Goal: Information Seeking & Learning: Learn about a topic

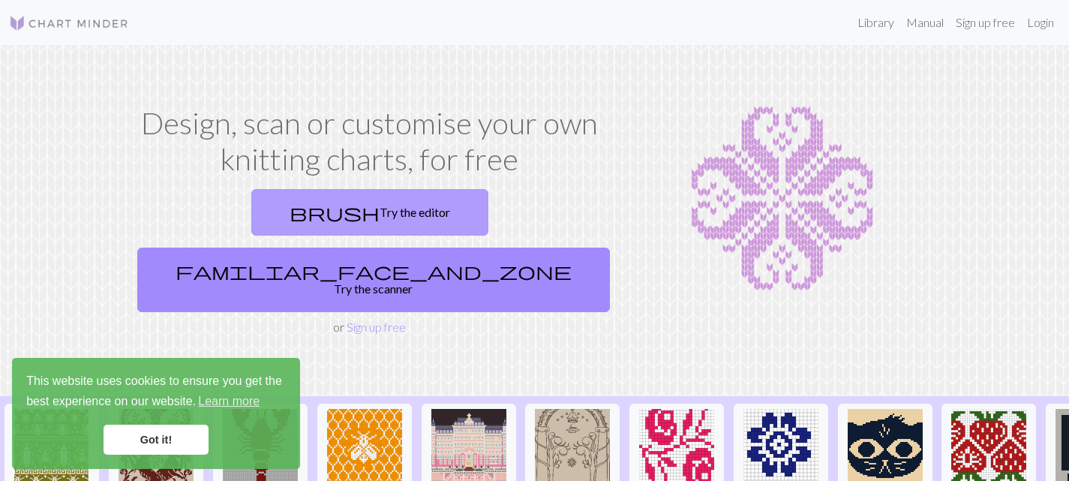
click at [251, 194] on link "brush Try the editor" at bounding box center [369, 212] width 237 height 47
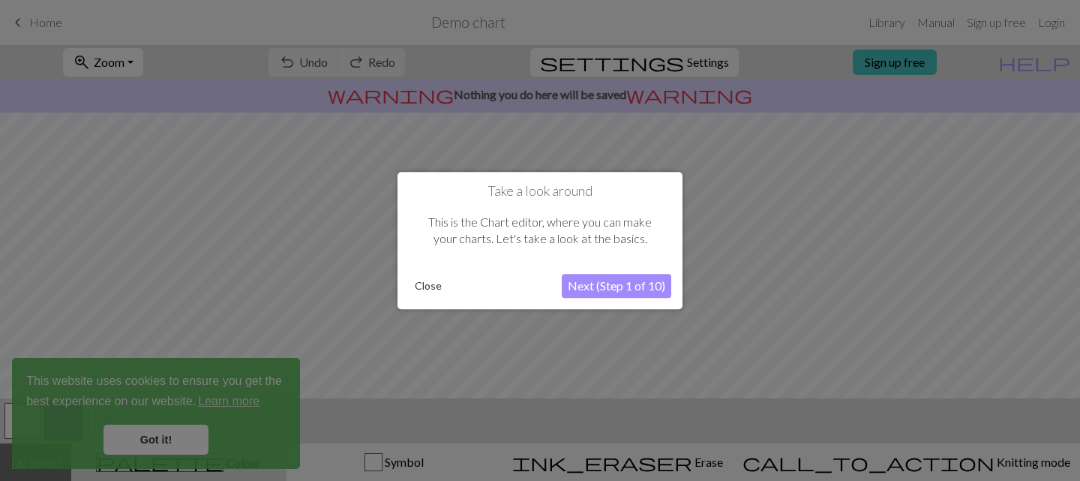
click at [608, 287] on button "Next (Step 1 of 10)" at bounding box center [617, 286] width 110 height 24
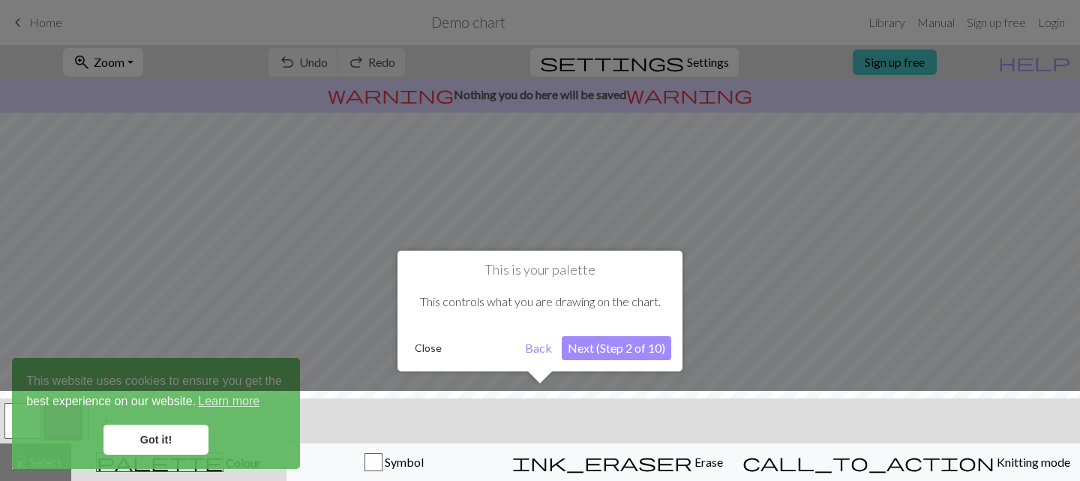
click at [547, 353] on button "Back" at bounding box center [538, 348] width 39 height 24
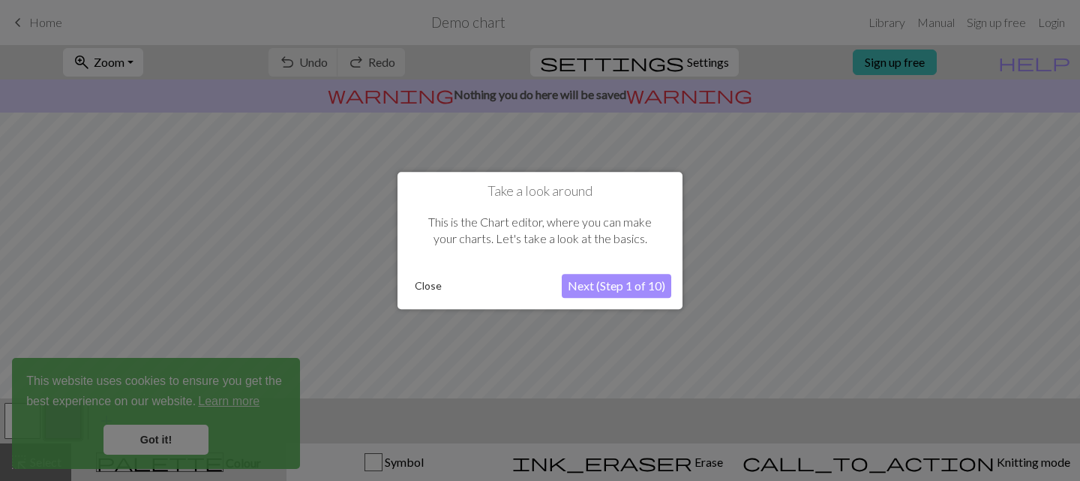
click at [620, 279] on button "Next (Step 1 of 10)" at bounding box center [617, 286] width 110 height 24
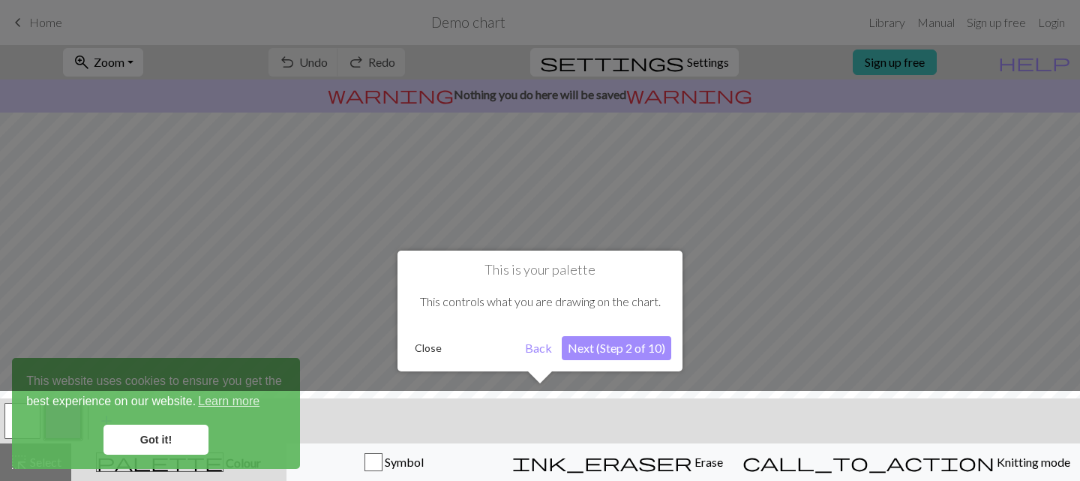
click at [604, 346] on button "Next (Step 2 of 10)" at bounding box center [617, 348] width 110 height 24
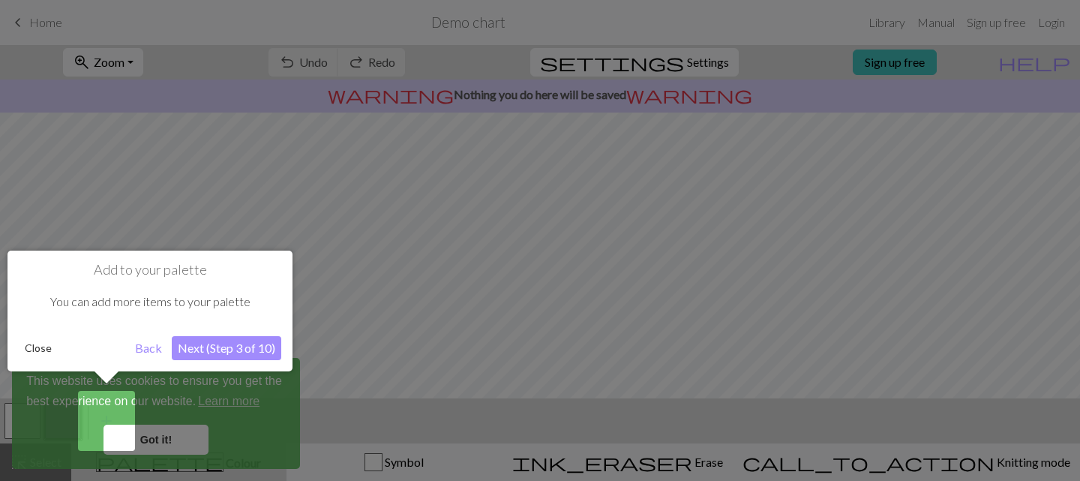
click at [230, 336] on button "Next (Step 3 of 10)" at bounding box center [227, 348] width 110 height 24
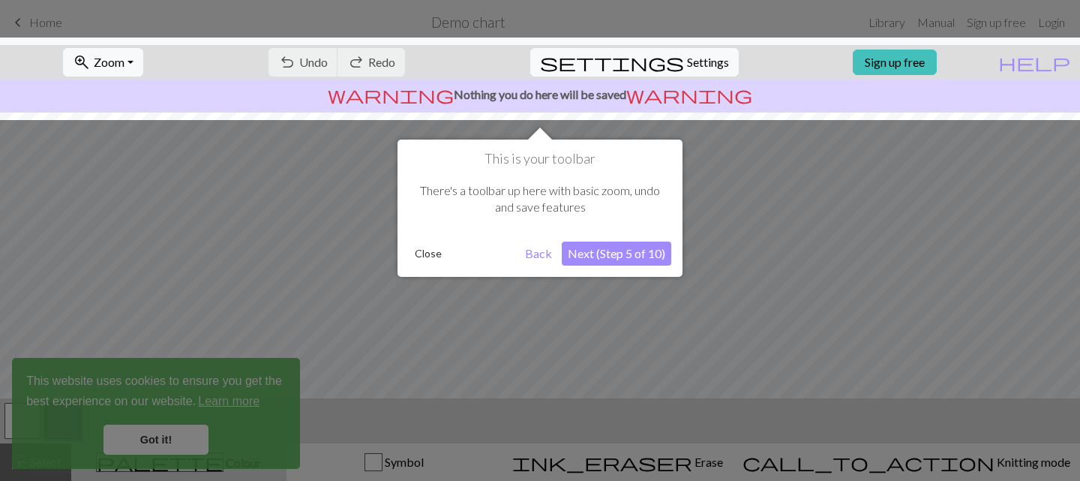
click at [623, 254] on button "Next (Step 5 of 10)" at bounding box center [617, 254] width 110 height 24
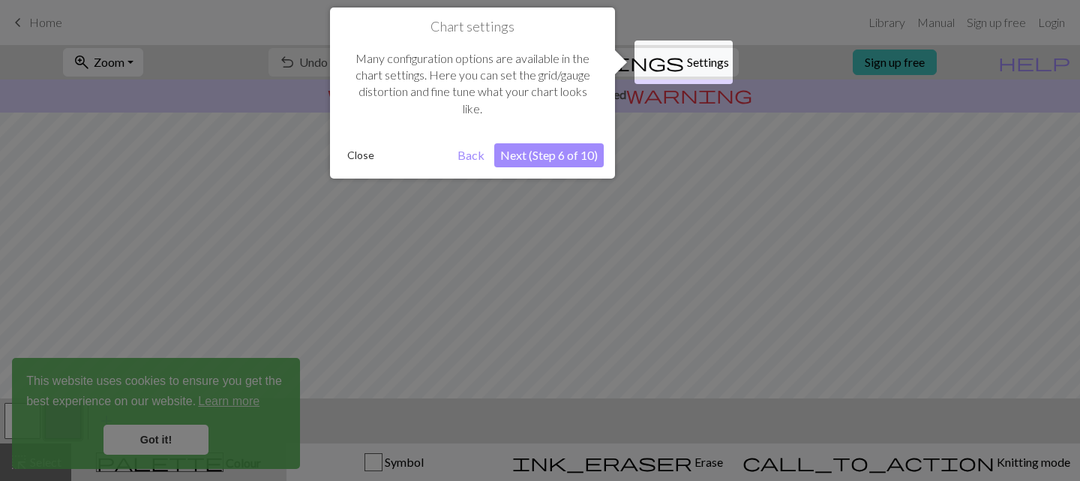
click at [577, 157] on button "Next (Step 6 of 10)" at bounding box center [549, 155] width 110 height 24
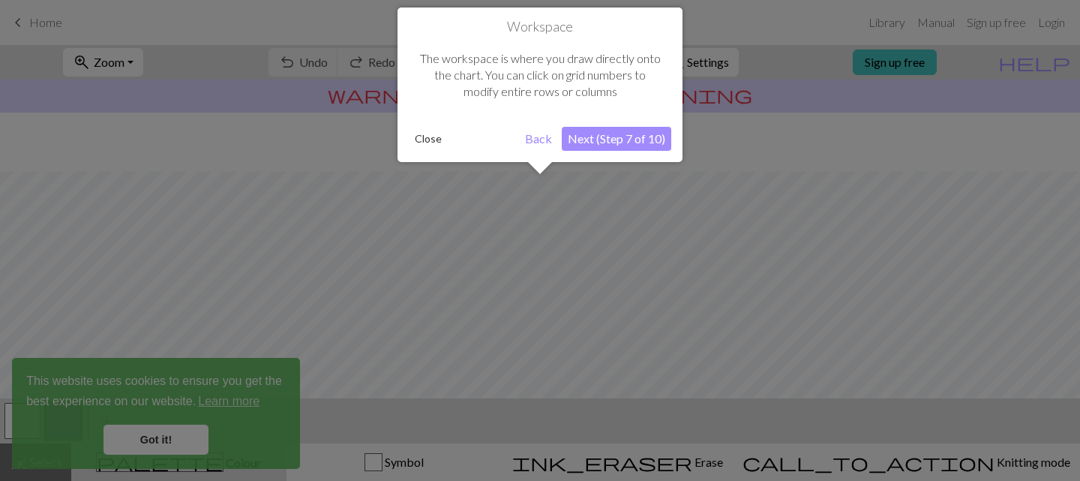
scroll to position [90, 0]
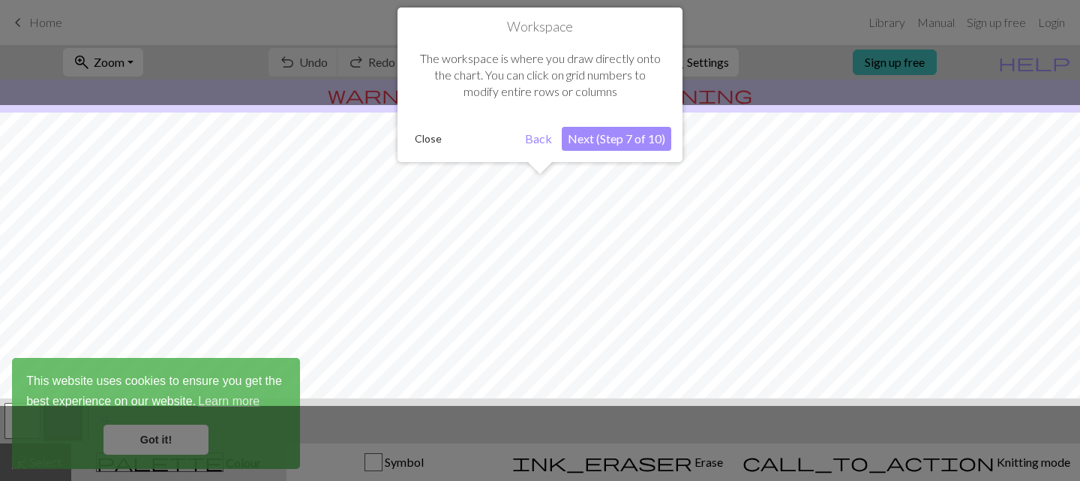
click at [623, 139] on button "Next (Step 7 of 10)" at bounding box center [617, 139] width 110 height 24
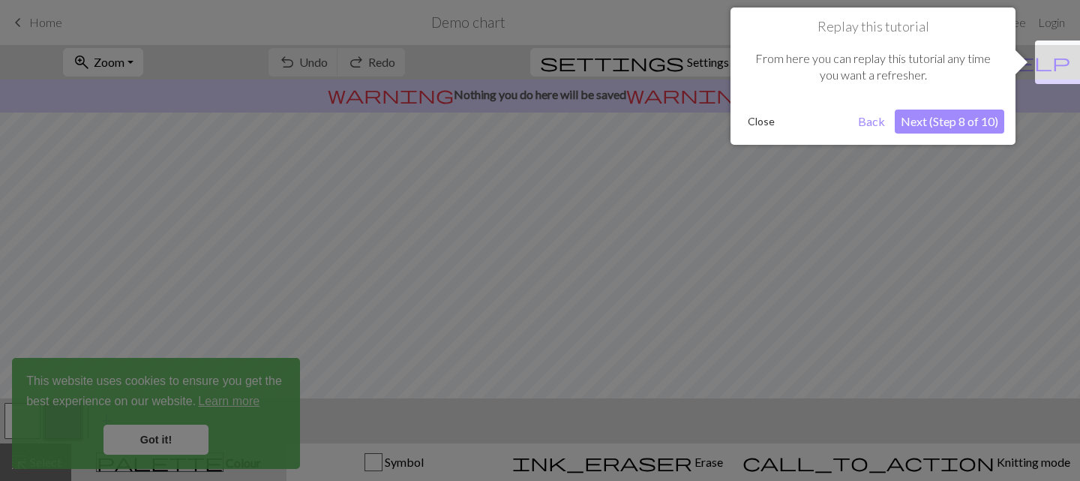
drag, startPoint x: 1020, startPoint y: 116, endPoint x: 983, endPoint y: 124, distance: 38.4
click at [1016, 119] on div "Replay this tutorial From here you can replay this tutorial any time you want a…" at bounding box center [879, 76] width 297 height 137
click at [983, 123] on button "Next (Step 8 of 10)" at bounding box center [950, 122] width 110 height 24
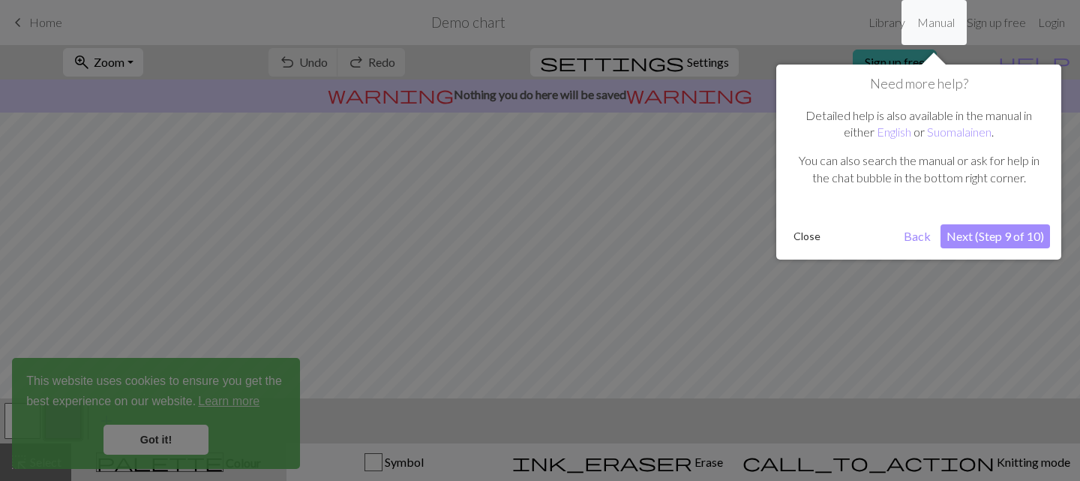
click at [1004, 242] on button "Next (Step 9 of 10)" at bounding box center [996, 236] width 110 height 24
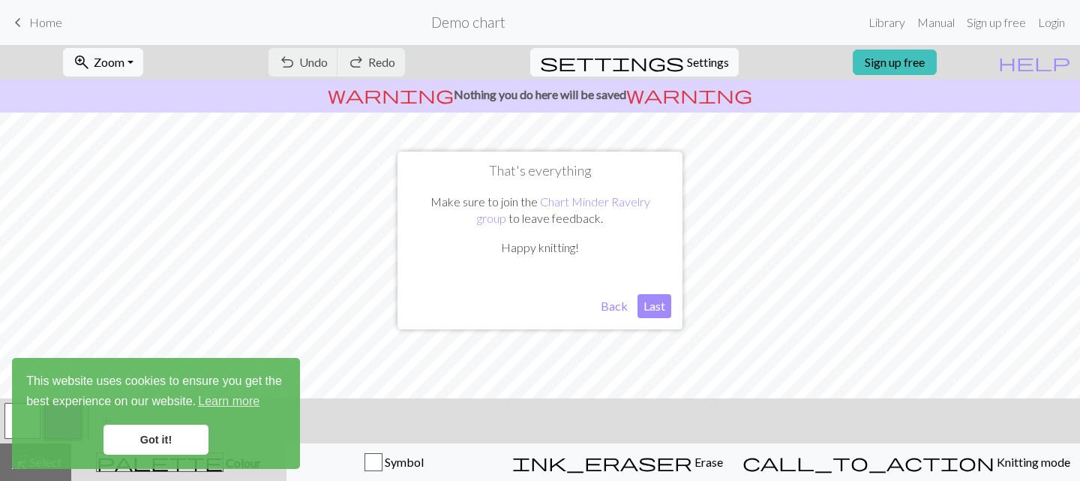
click at [647, 305] on button "Last" at bounding box center [655, 306] width 34 height 24
drag, startPoint x: 187, startPoint y: 443, endPoint x: 197, endPoint y: 431, distance: 15.4
click at [187, 443] on link "Got it!" at bounding box center [156, 440] width 105 height 30
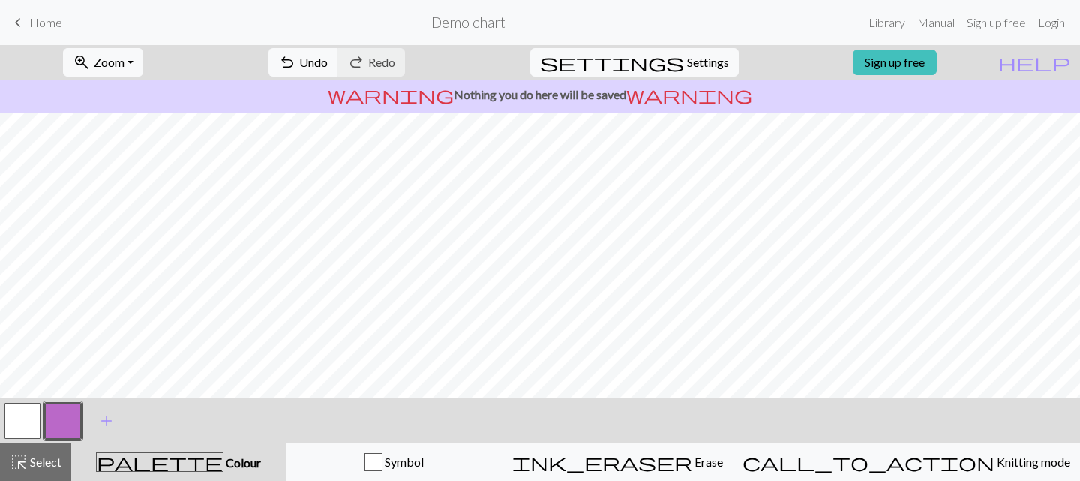
scroll to position [273, 0]
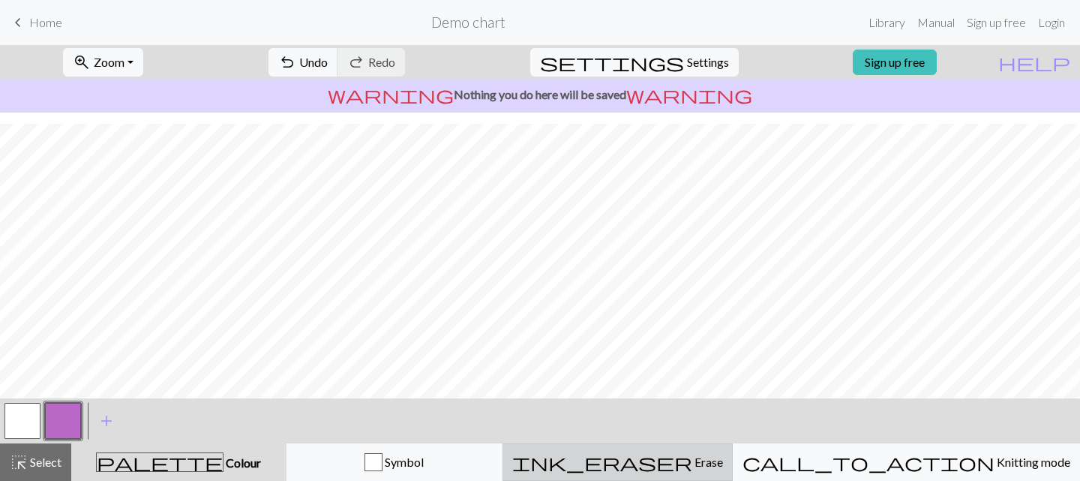
click at [700, 454] on div "ink_eraser Erase Erase" at bounding box center [617, 462] width 211 height 18
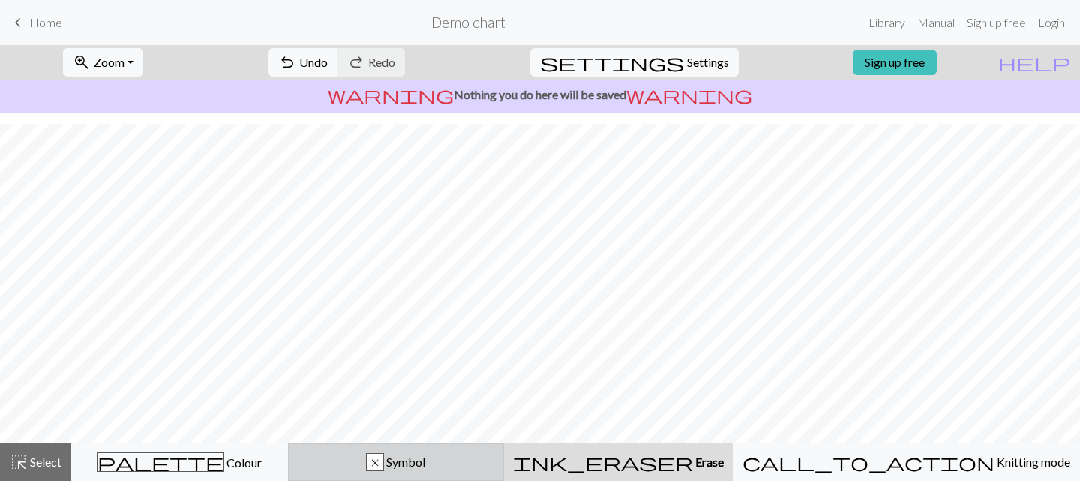
click at [383, 459] on div "x" at bounding box center [375, 463] width 17 height 18
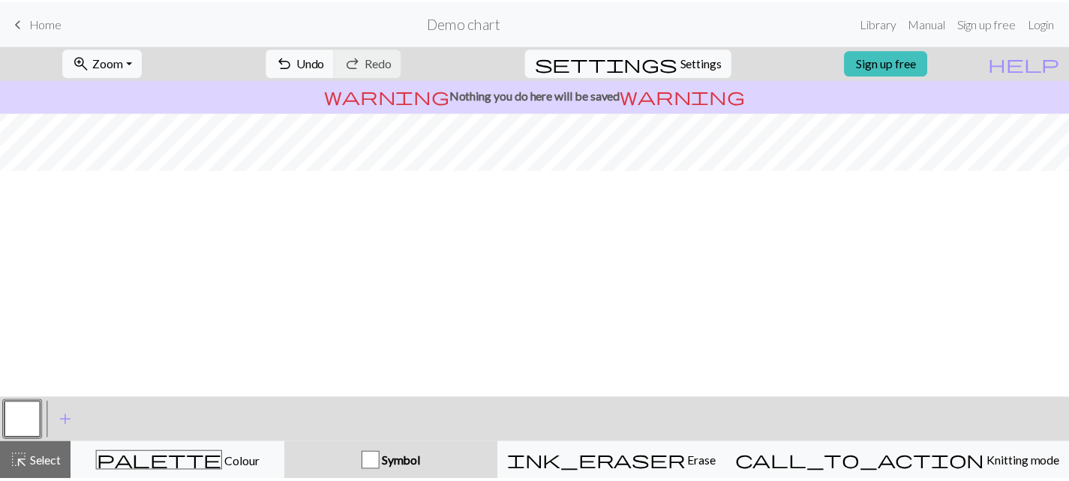
scroll to position [0, 0]
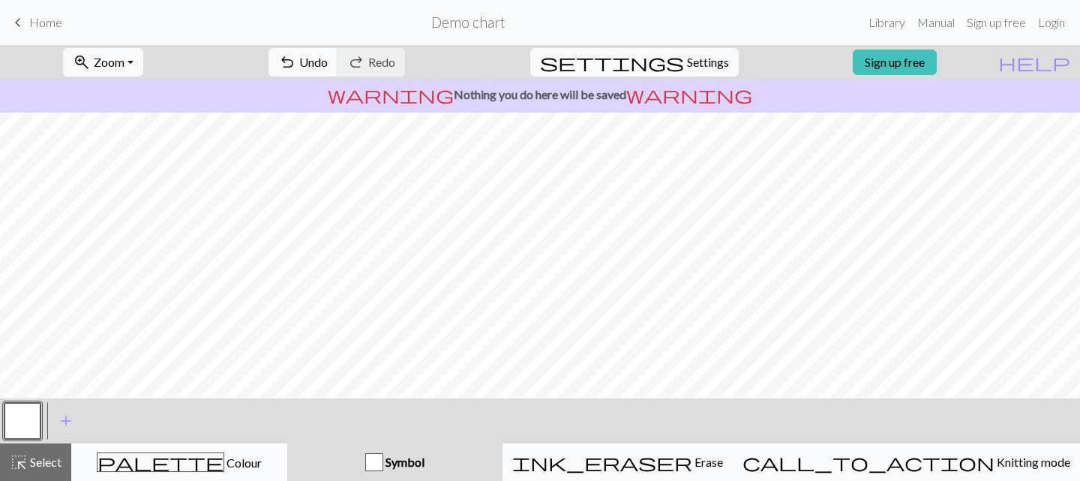
click at [371, 80] on div "warning Nothing you do here will be saved warning" at bounding box center [540, 96] width 1080 height 33
click at [328, 58] on span "Undo" at bounding box center [313, 62] width 29 height 14
click at [376, 58] on div "undo Undo Undo redo Redo Redo" at bounding box center [336, 62] width 159 height 35
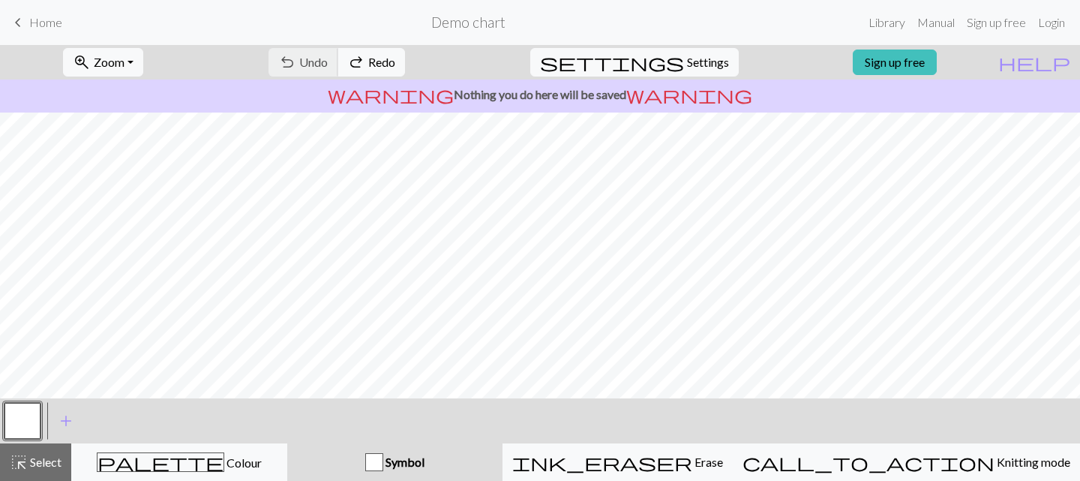
click at [376, 58] on div "undo Undo Undo redo Redo Redo" at bounding box center [336, 62] width 159 height 35
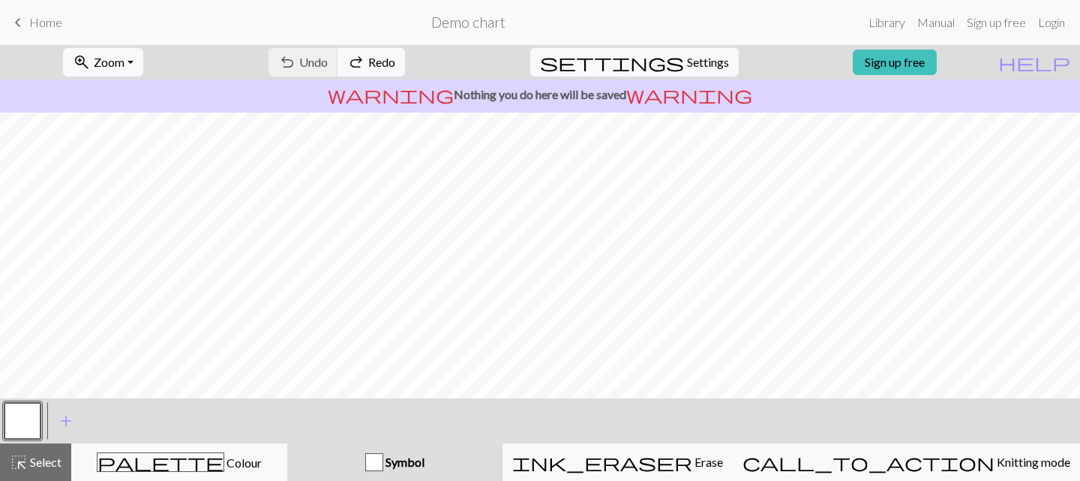
click at [376, 58] on div "undo Undo Undo redo Redo Redo" at bounding box center [336, 62] width 159 height 35
click at [376, 60] on div "undo Undo Undo redo Redo Redo" at bounding box center [336, 62] width 159 height 35
click at [377, 61] on div "undo Undo Undo redo Redo Redo" at bounding box center [336, 62] width 159 height 35
click at [377, 62] on div "undo Undo Undo redo Redo Redo" at bounding box center [336, 62] width 159 height 35
click at [478, 32] on form "Demo chart" at bounding box center [468, 22] width 788 height 29
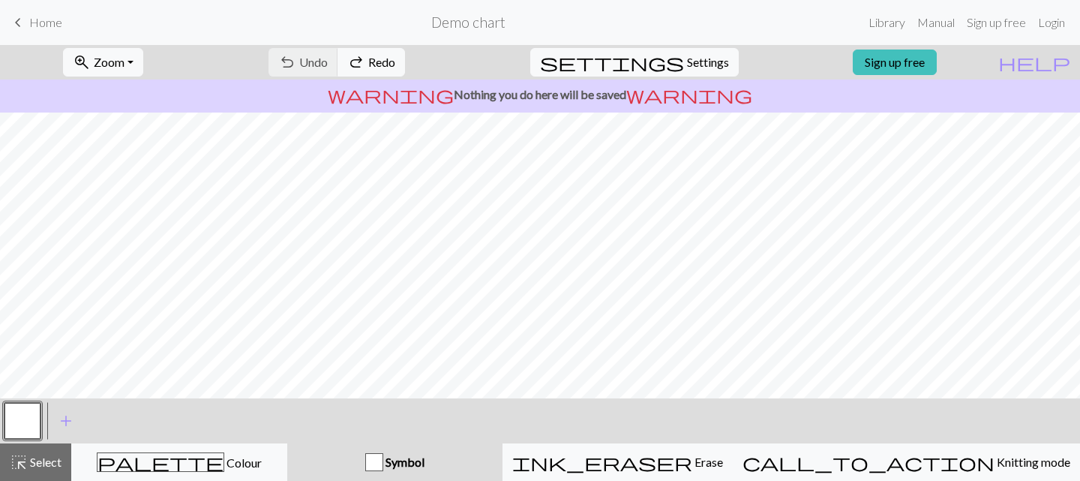
click at [482, 20] on h2 "Demo chart" at bounding box center [468, 22] width 74 height 17
click at [36, 22] on span "Home" at bounding box center [45, 22] width 33 height 14
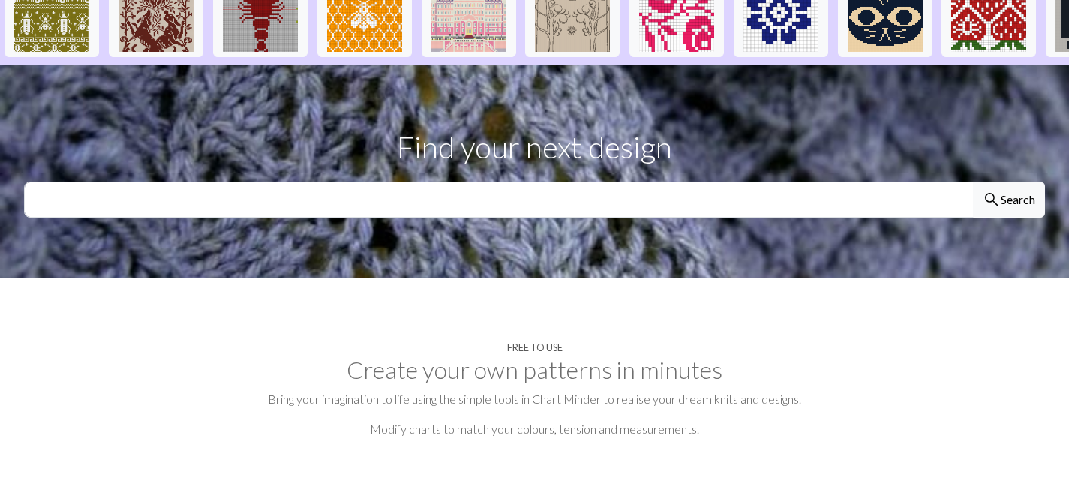
scroll to position [375, 0]
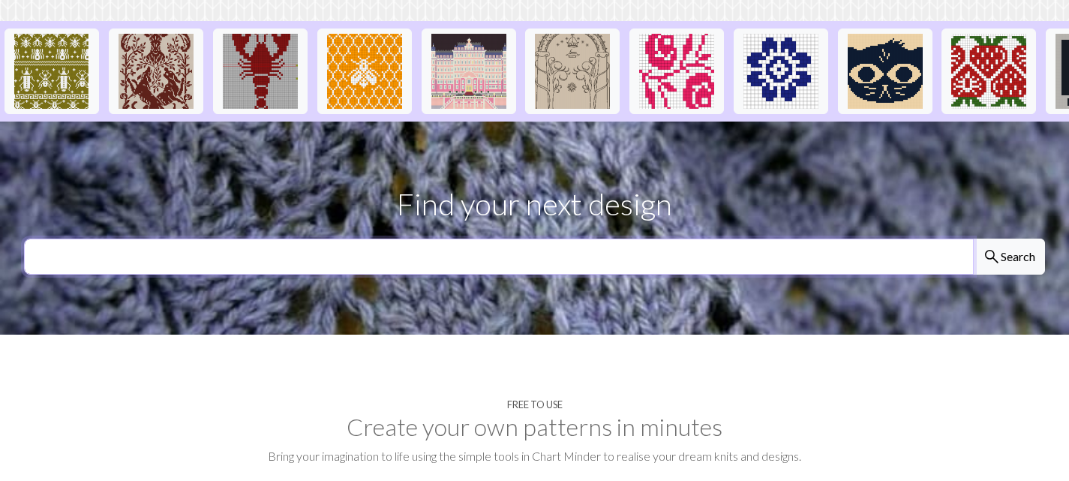
drag, startPoint x: 779, startPoint y: 218, endPoint x: 778, endPoint y: 225, distance: 7.5
click at [779, 239] on input "text" at bounding box center [499, 257] width 950 height 36
type input "goose"
click at [973, 239] on button "search Search" at bounding box center [1009, 257] width 72 height 36
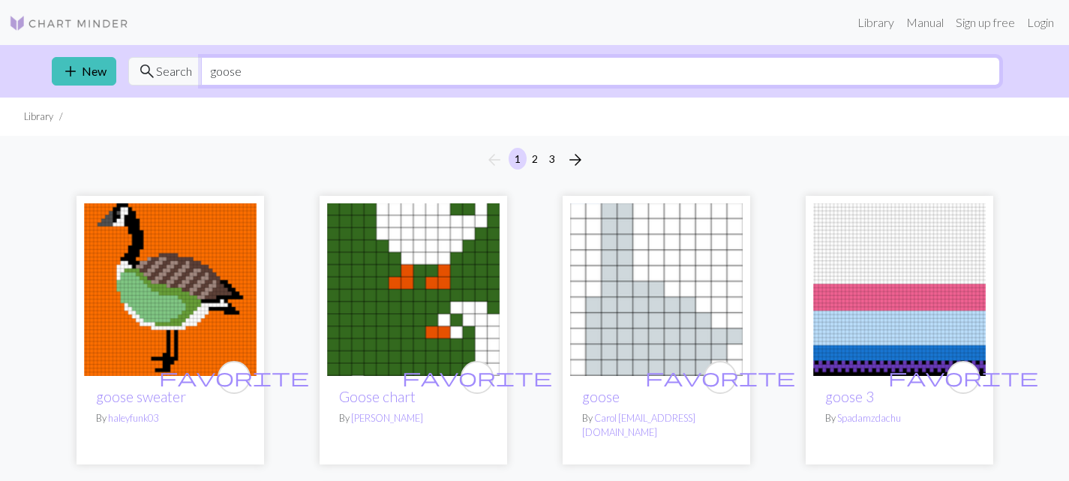
click at [560, 71] on input "goose" at bounding box center [600, 71] width 799 height 29
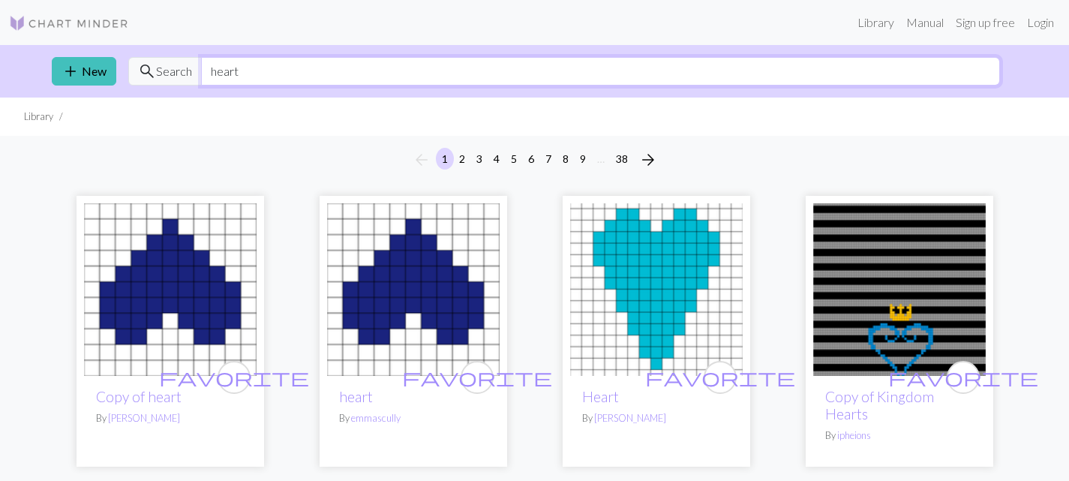
click at [468, 62] on input "heart" at bounding box center [600, 71] width 799 height 29
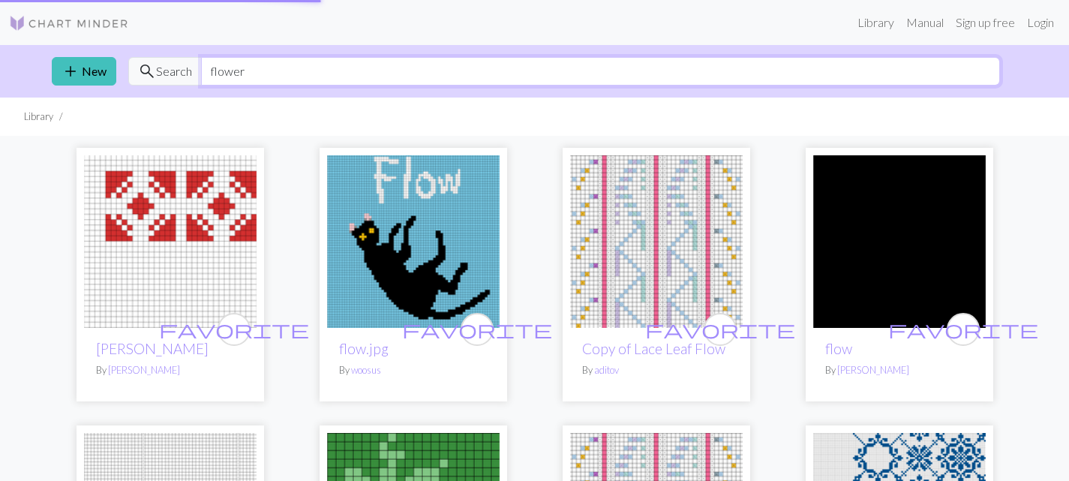
type input "flower"
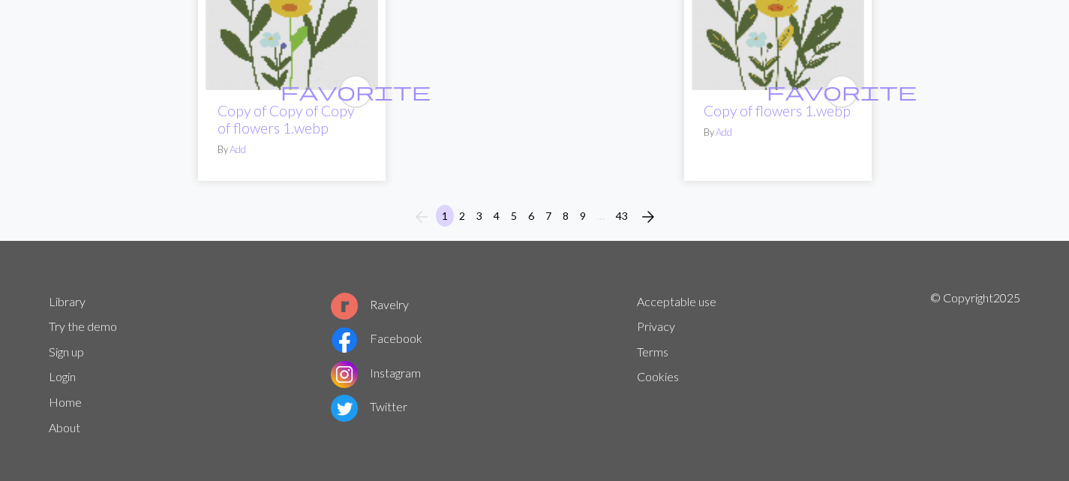
scroll to position [4104, 0]
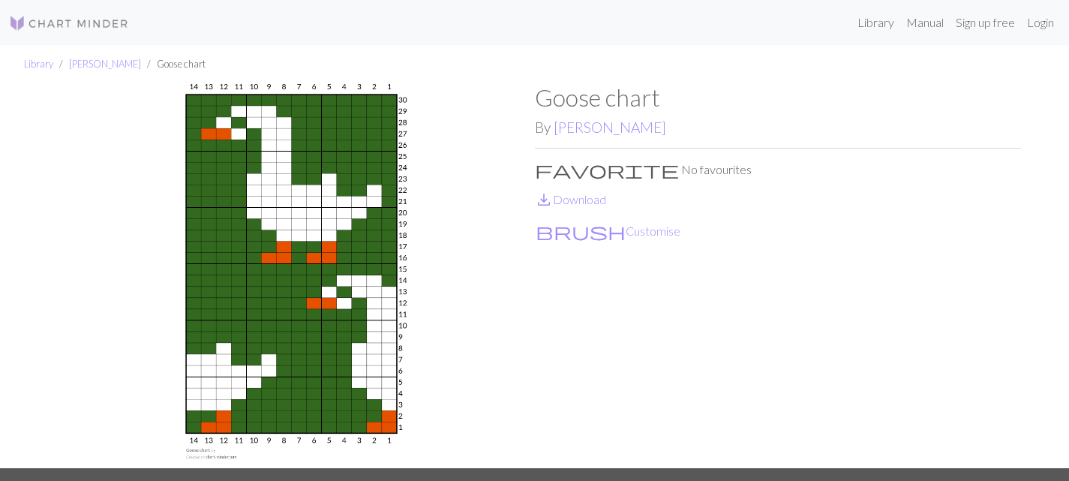
click at [43, 26] on img at bounding box center [69, 23] width 120 height 18
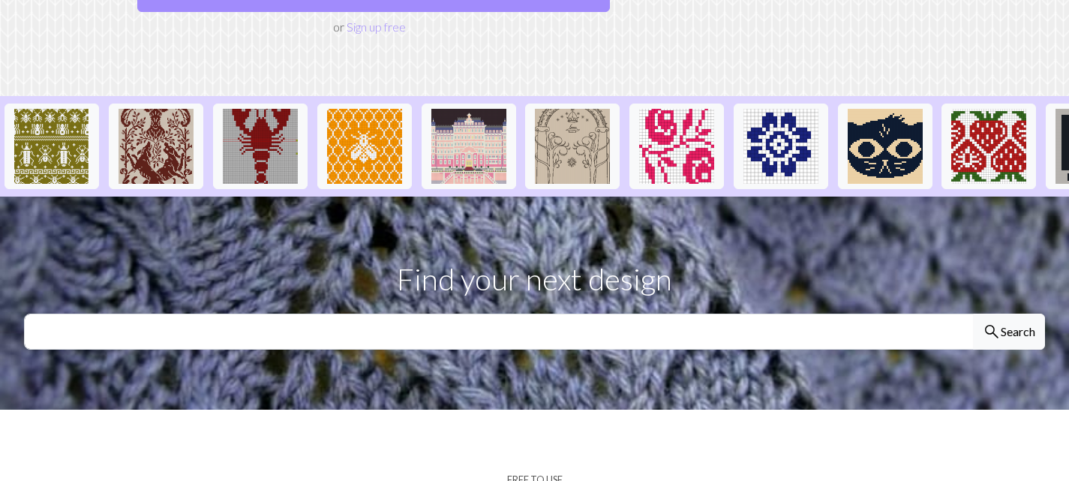
scroll to position [525, 0]
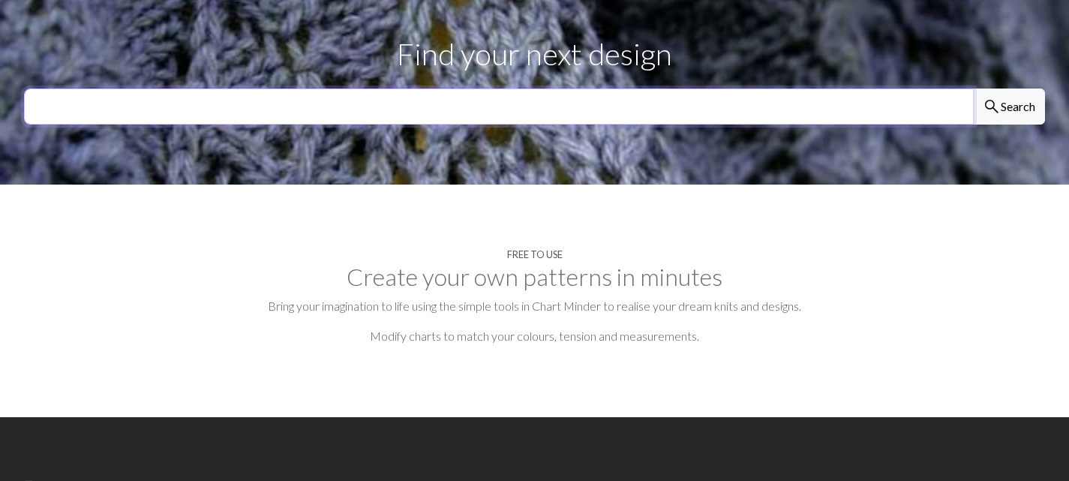
click at [611, 89] on input "text" at bounding box center [499, 107] width 950 height 36
type input "c"
type input "ducklinh"
click at [973, 89] on button "search Search" at bounding box center [1009, 107] width 72 height 36
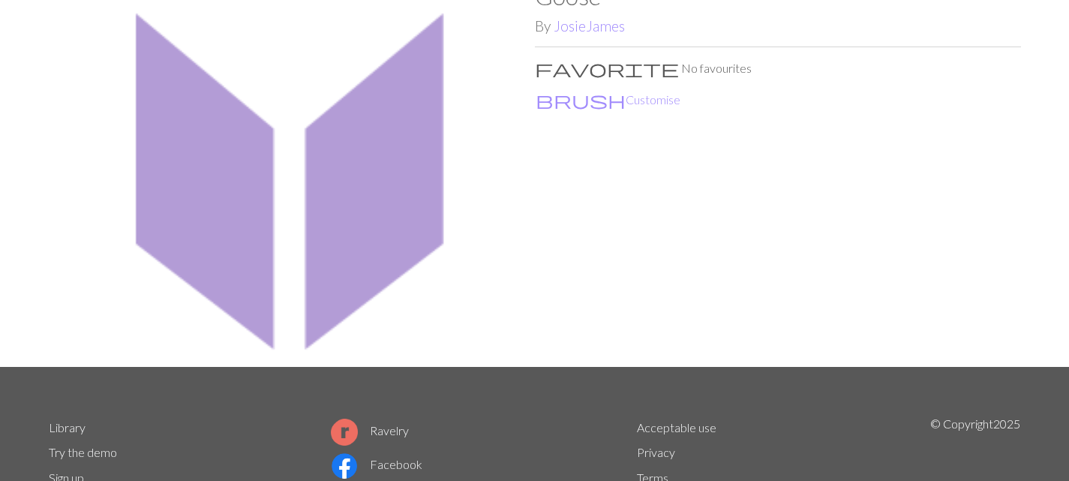
scroll to position [234, 0]
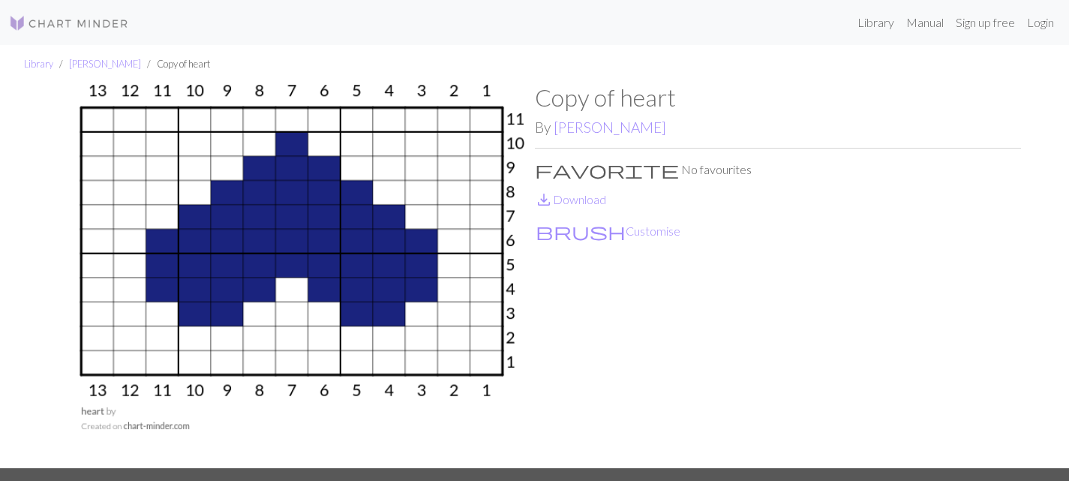
click at [63, 19] on img at bounding box center [69, 23] width 120 height 18
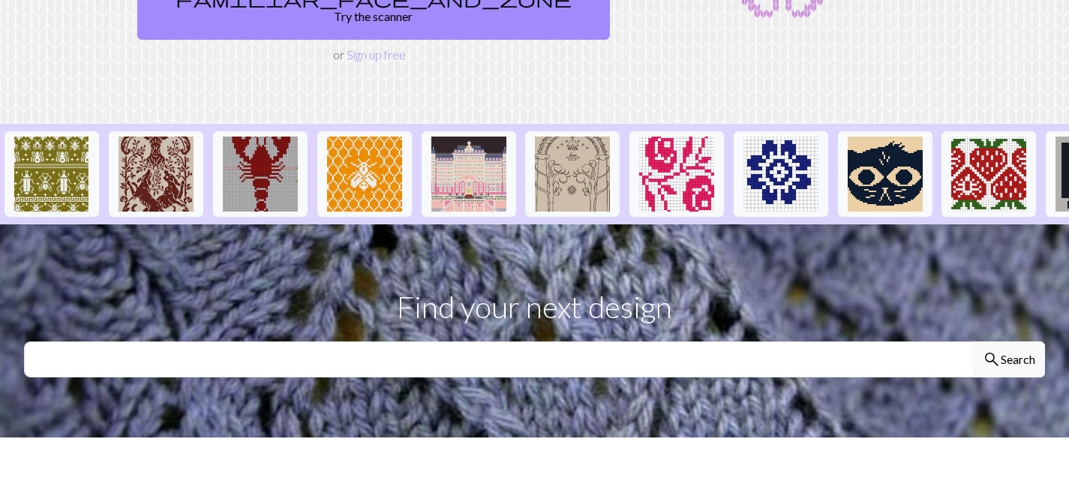
scroll to position [375, 0]
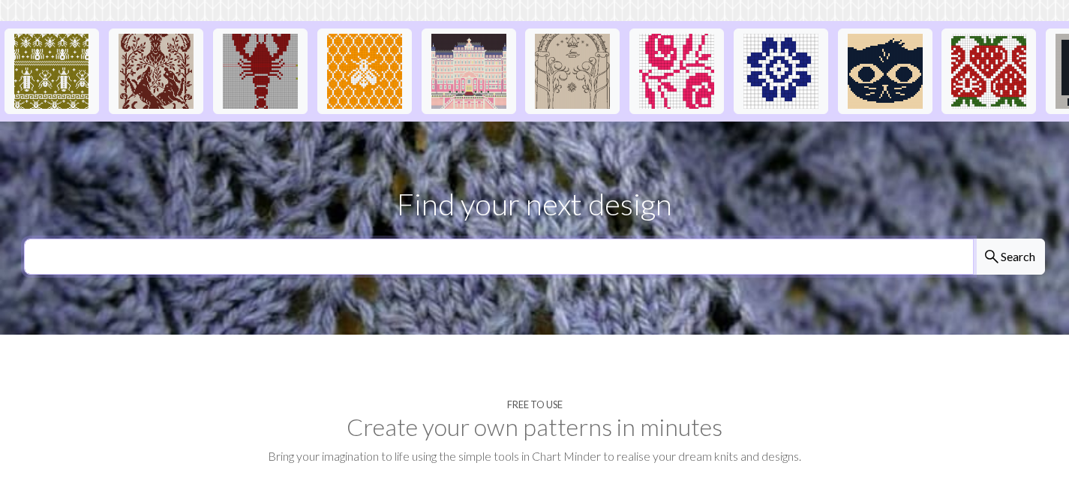
click at [534, 239] on input "text" at bounding box center [499, 257] width 950 height 36
type input "mushroom"
click at [973, 239] on button "search Search" at bounding box center [1009, 257] width 72 height 36
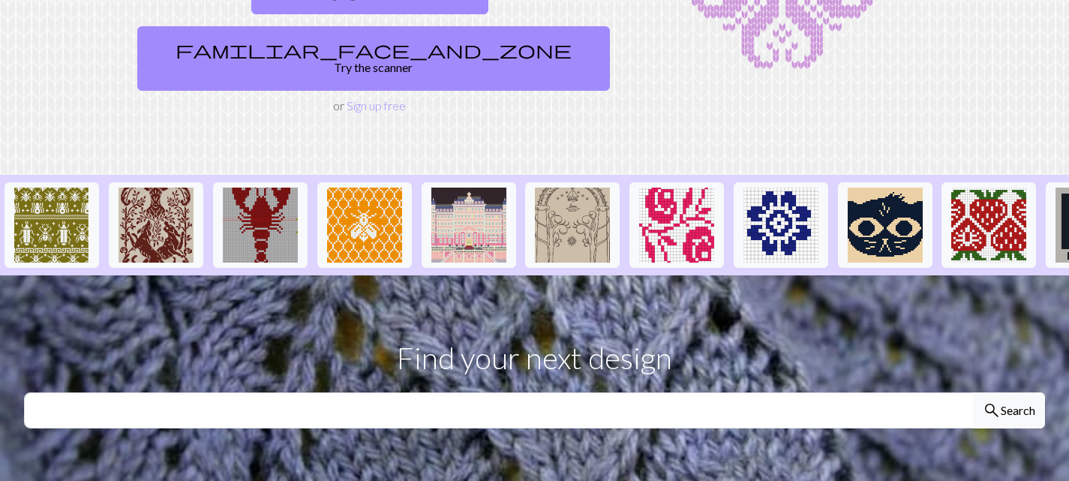
scroll to position [300, 0]
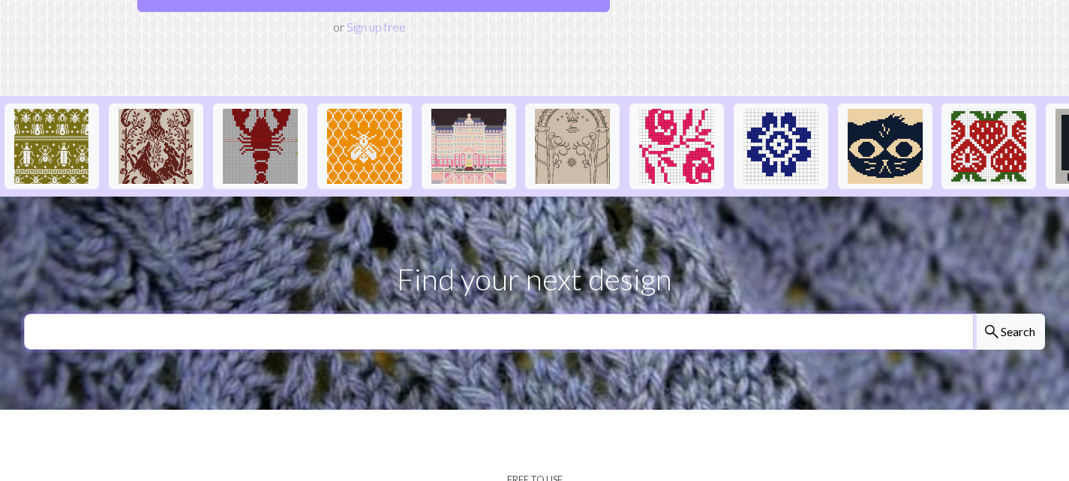
click at [503, 314] on input "text" at bounding box center [499, 332] width 950 height 36
type input "duck"
click at [973, 314] on button "search Search" at bounding box center [1009, 332] width 72 height 36
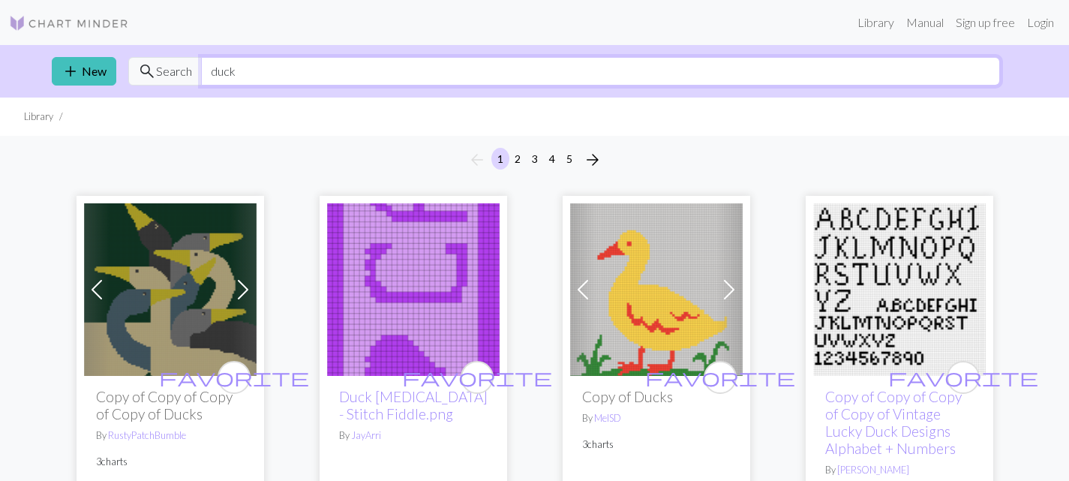
click at [503, 62] on input "duck" at bounding box center [600, 71] width 799 height 29
click at [502, 66] on input "duck" at bounding box center [600, 71] width 799 height 29
click at [500, 77] on input "duck" at bounding box center [600, 71] width 799 height 29
drag, startPoint x: 500, startPoint y: 77, endPoint x: 507, endPoint y: 60, distance: 17.8
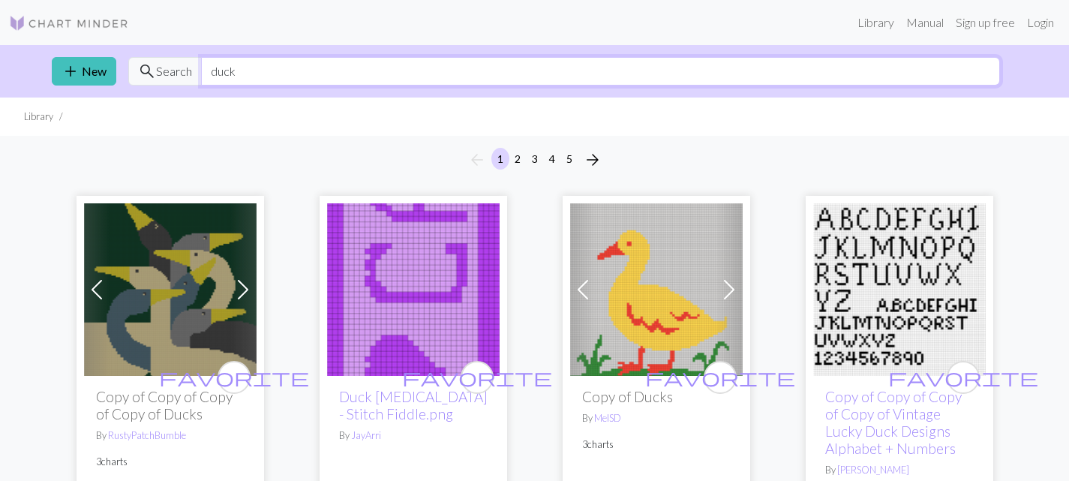
click at [500, 76] on input "duck" at bounding box center [600, 71] width 799 height 29
type input "chicken"
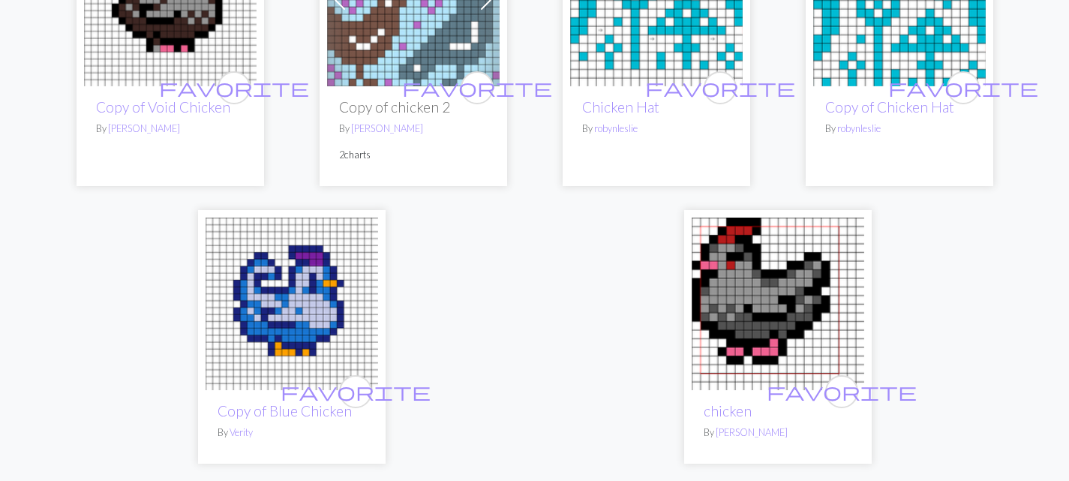
scroll to position [3600, 0]
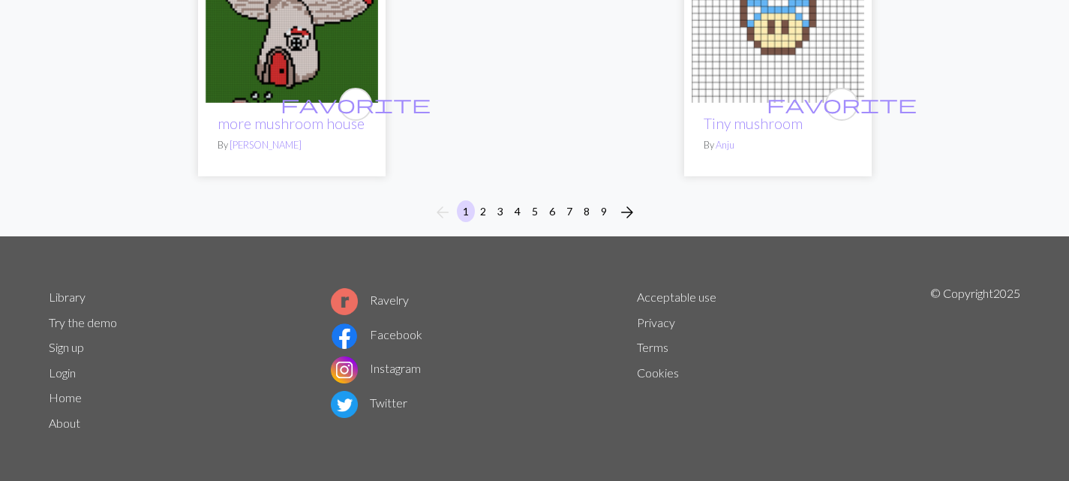
scroll to position [4182, 0]
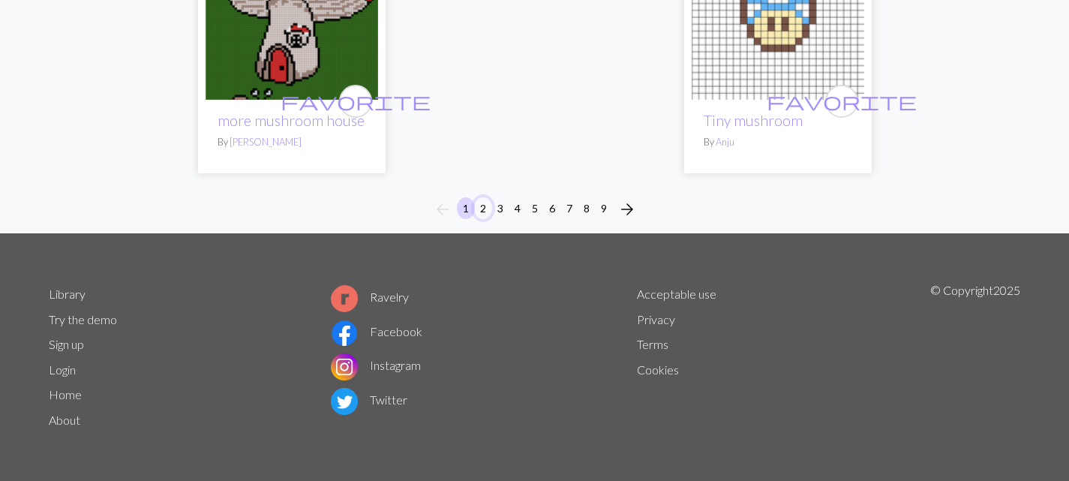
click at [482, 203] on button "2" at bounding box center [483, 208] width 18 height 22
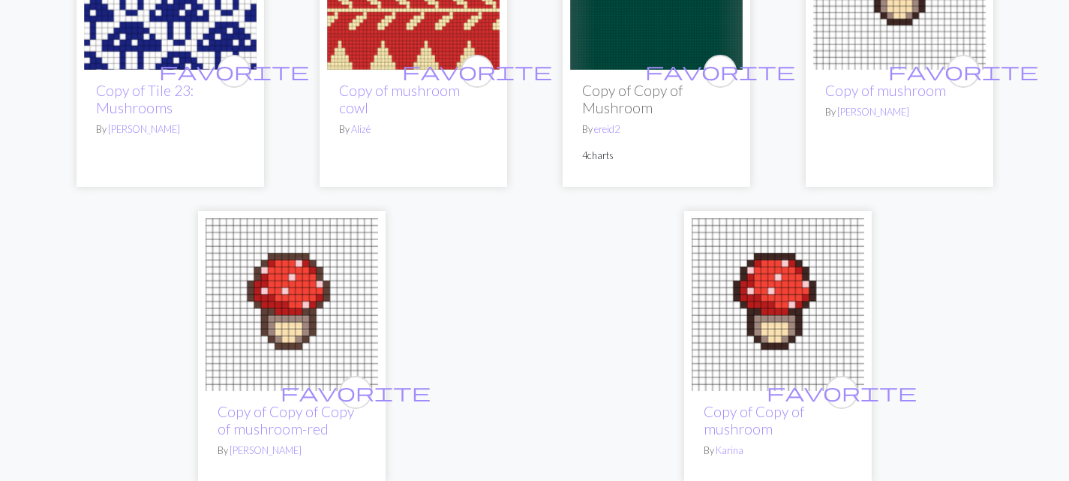
scroll to position [4032, 0]
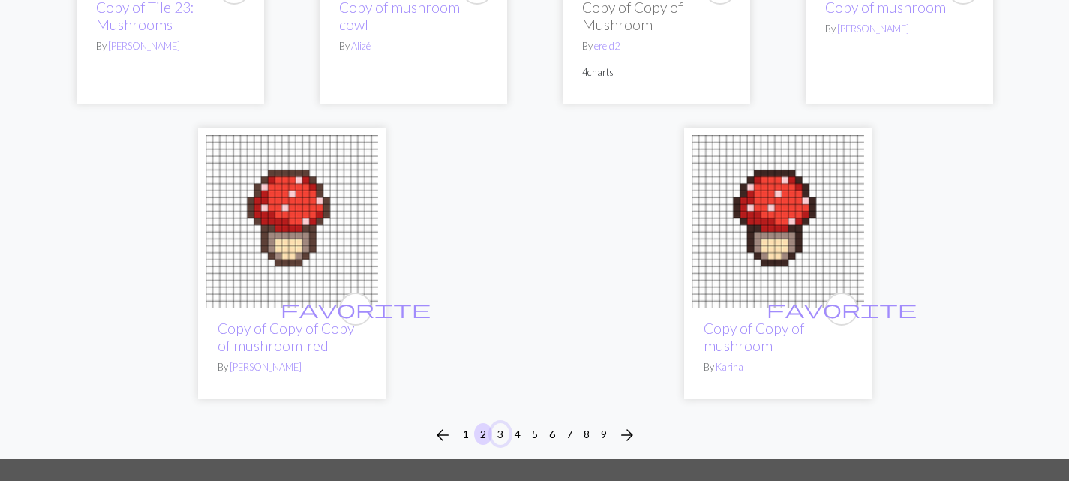
click at [491, 435] on button "3" at bounding box center [500, 434] width 18 height 22
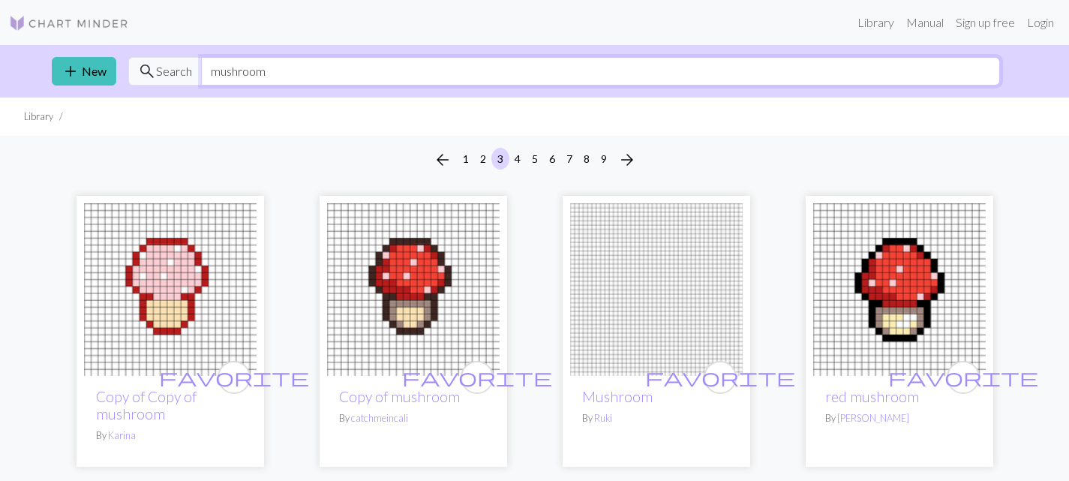
click at [540, 74] on input "mushroom" at bounding box center [600, 71] width 799 height 29
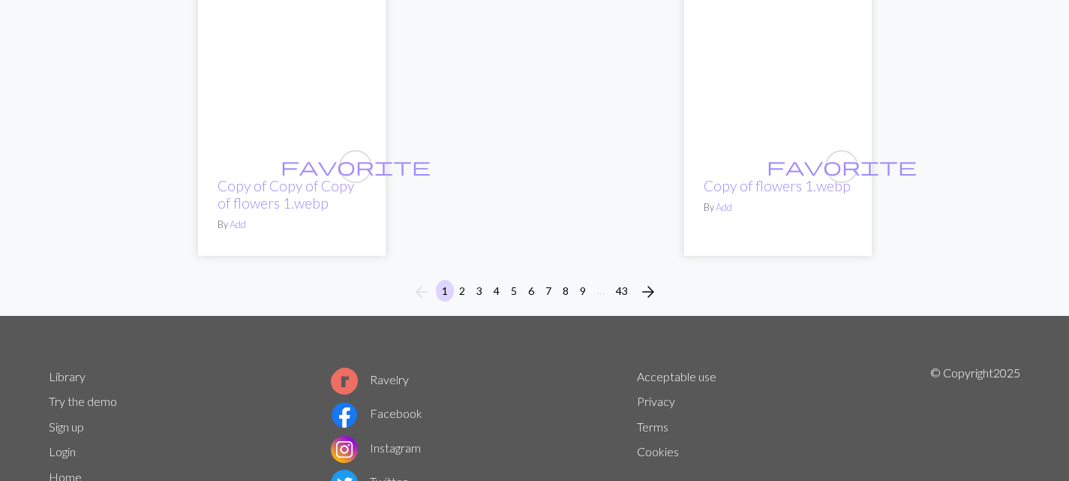
scroll to position [4050, 0]
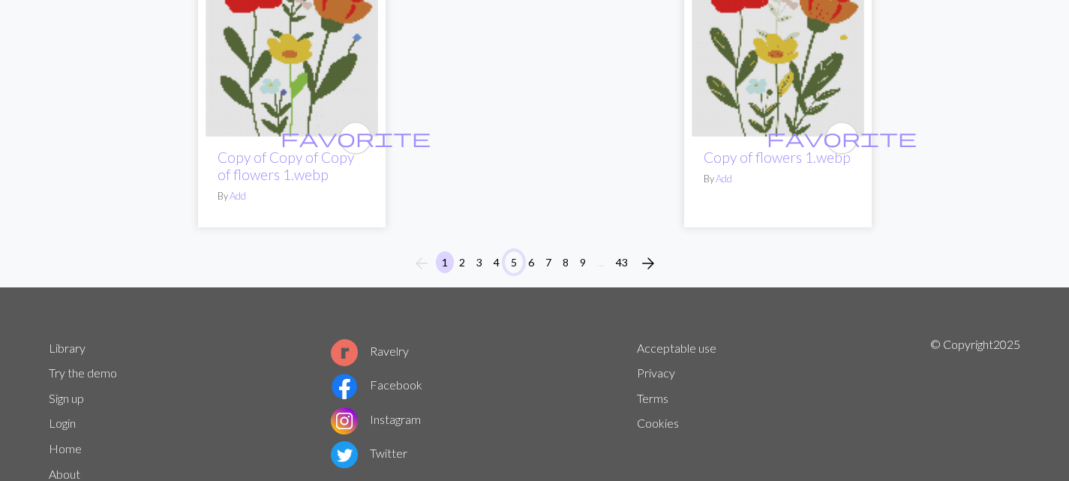
click at [512, 268] on button "5" at bounding box center [514, 262] width 18 height 22
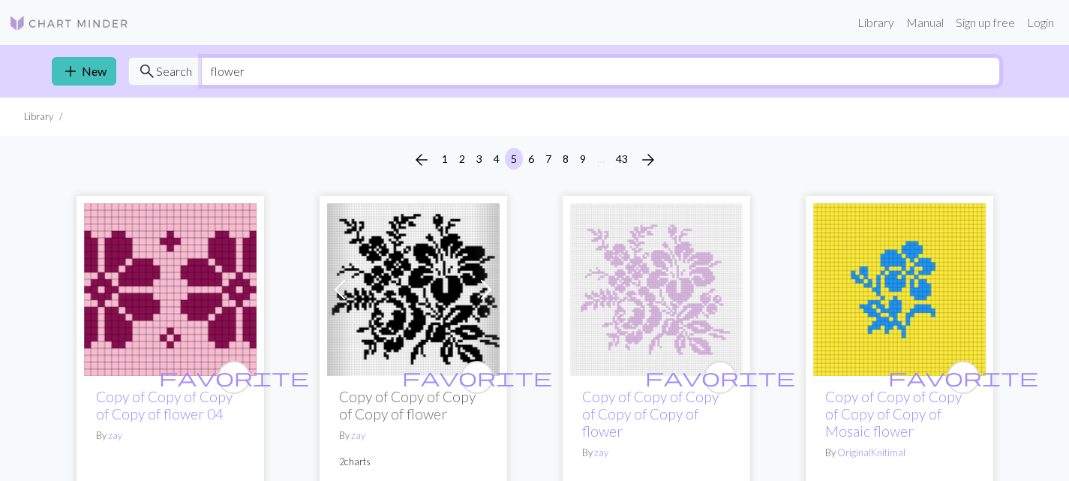
click at [582, 70] on input "flower" at bounding box center [600, 71] width 799 height 29
click at [584, 72] on input "flower" at bounding box center [600, 71] width 799 height 29
click at [590, 71] on input "flower" at bounding box center [600, 71] width 799 height 29
click at [591, 72] on input "flower" at bounding box center [600, 71] width 799 height 29
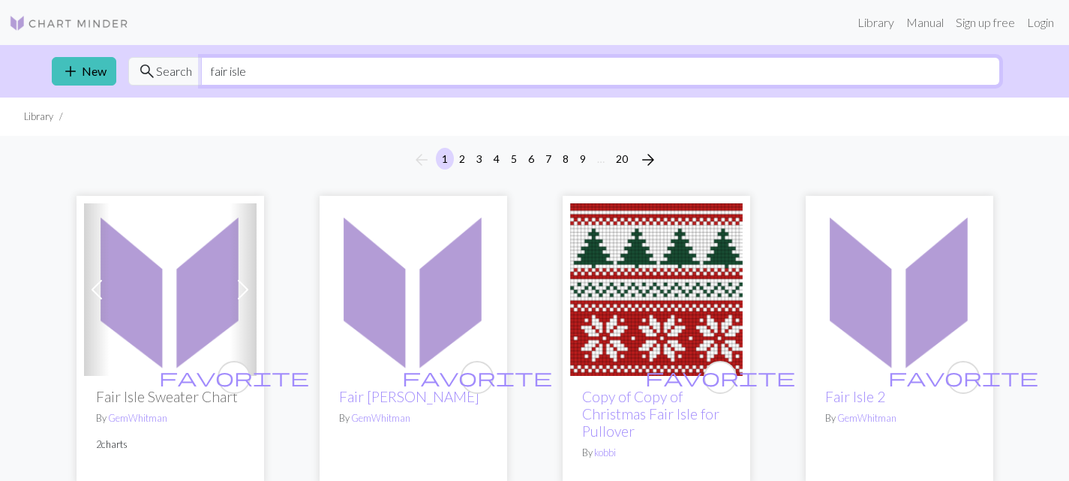
click at [621, 75] on input "fair isle" at bounding box center [600, 71] width 799 height 29
type input "fair isle goose"
drag, startPoint x: 962, startPoint y: 82, endPoint x: 802, endPoint y: 98, distance: 161.3
click at [962, 82] on input "fair isle goose" at bounding box center [600, 71] width 799 height 29
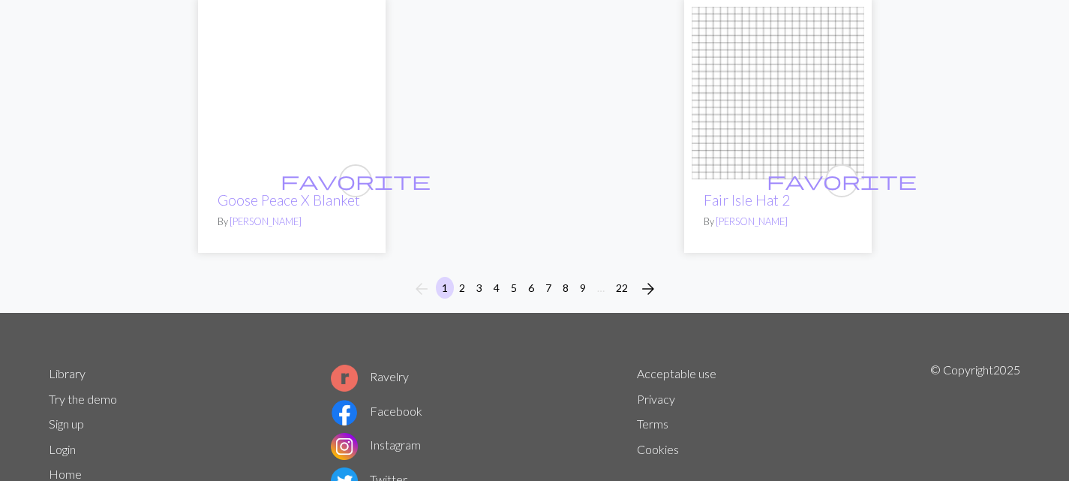
scroll to position [4125, 0]
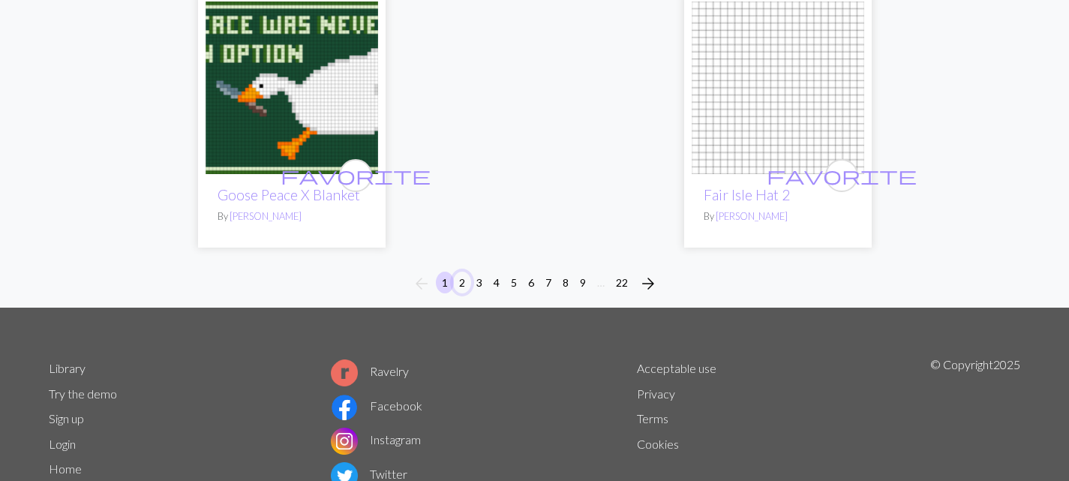
click at [461, 284] on button "2" at bounding box center [462, 283] width 18 height 22
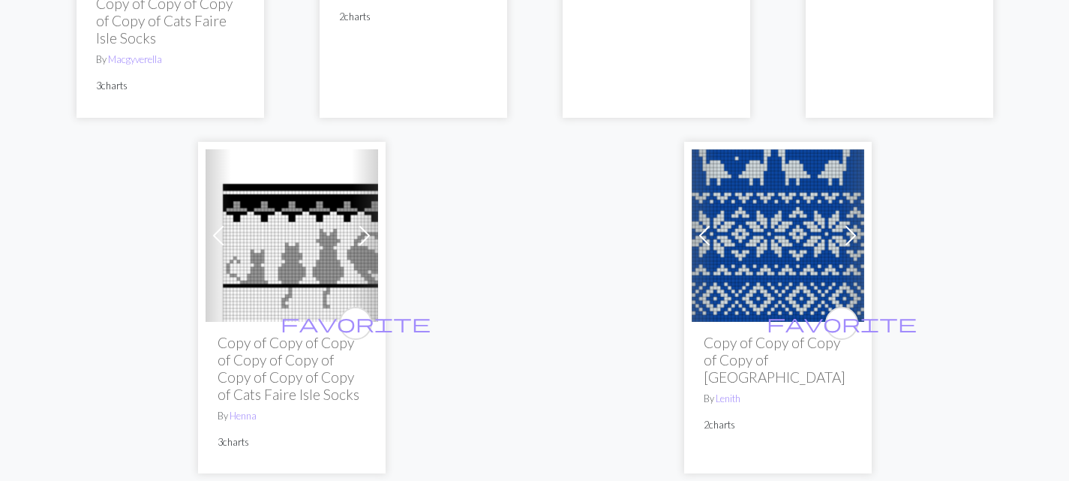
scroll to position [4200, 0]
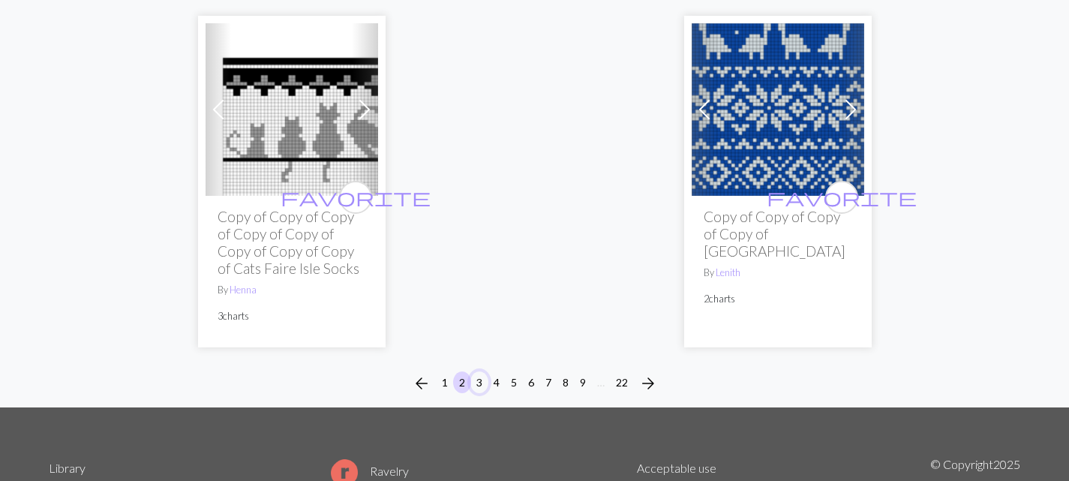
click at [479, 380] on button "3" at bounding box center [479, 382] width 18 height 22
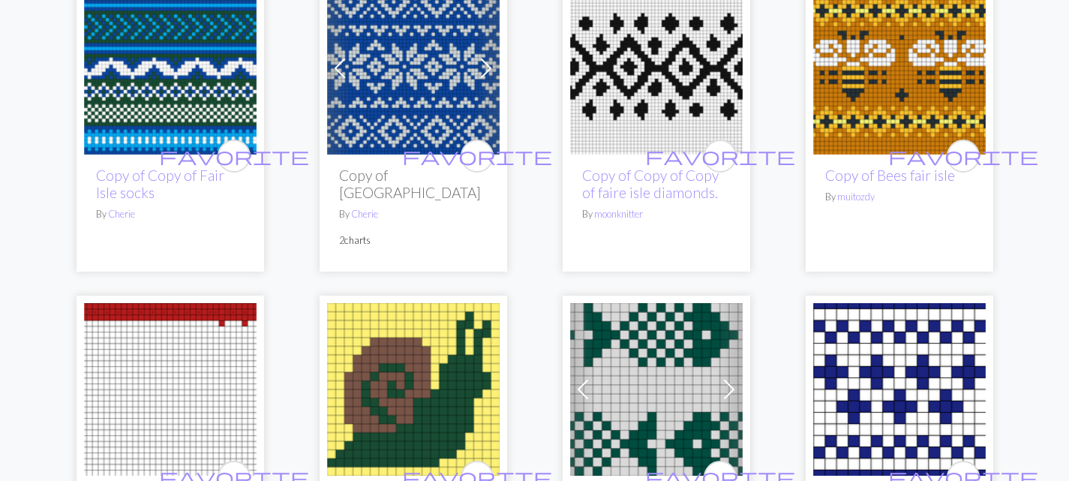
scroll to position [1125, 0]
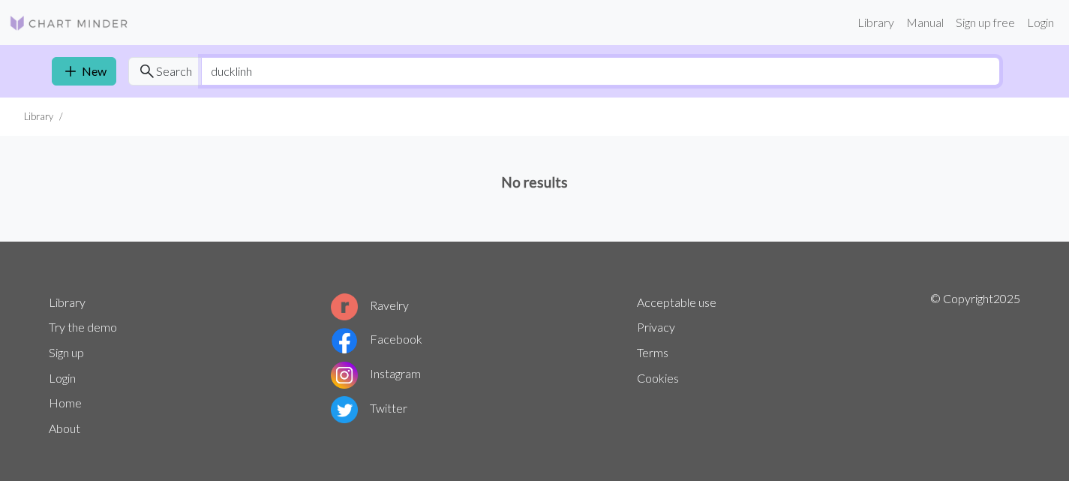
click at [611, 67] on input "ducklinh" at bounding box center [600, 71] width 799 height 29
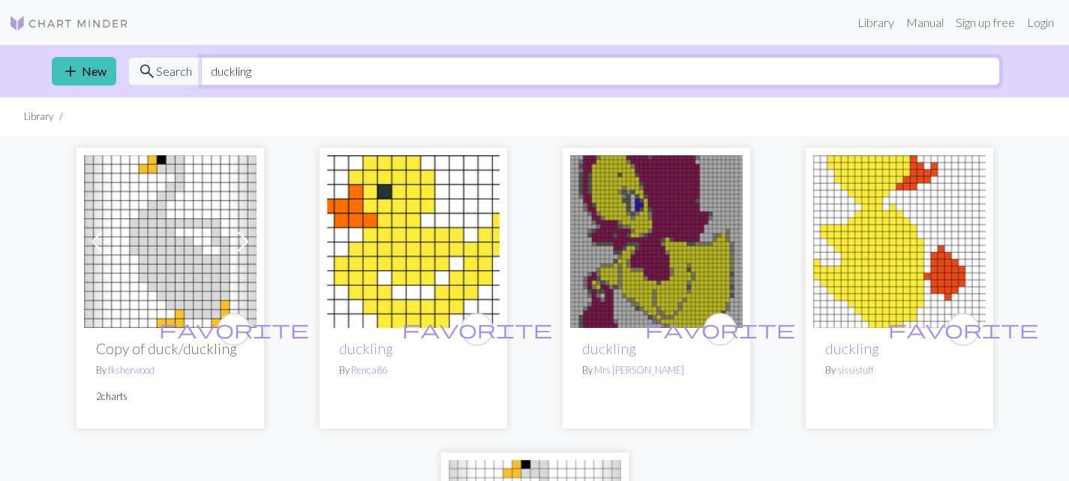
click at [539, 65] on input "duckling" at bounding box center [600, 71] width 799 height 29
type input "duck"
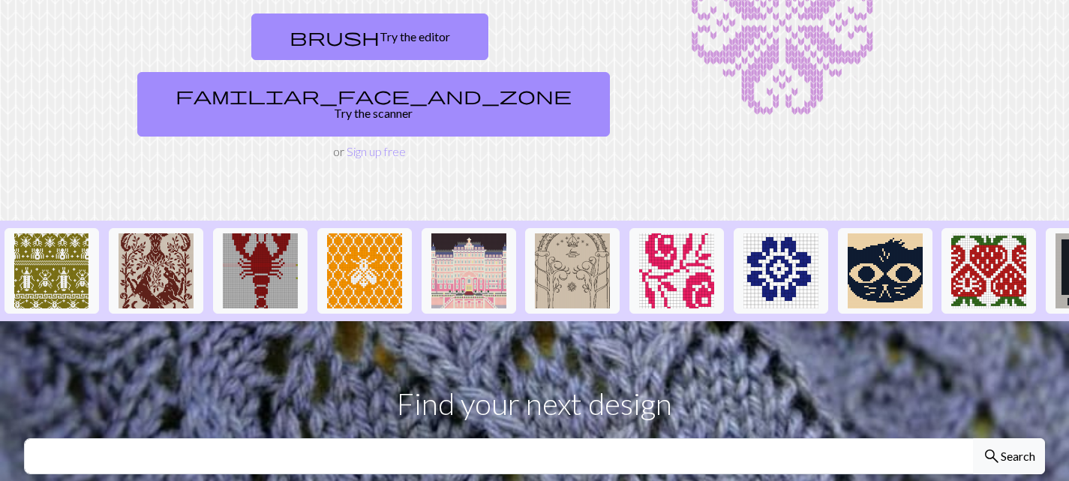
scroll to position [375, 0]
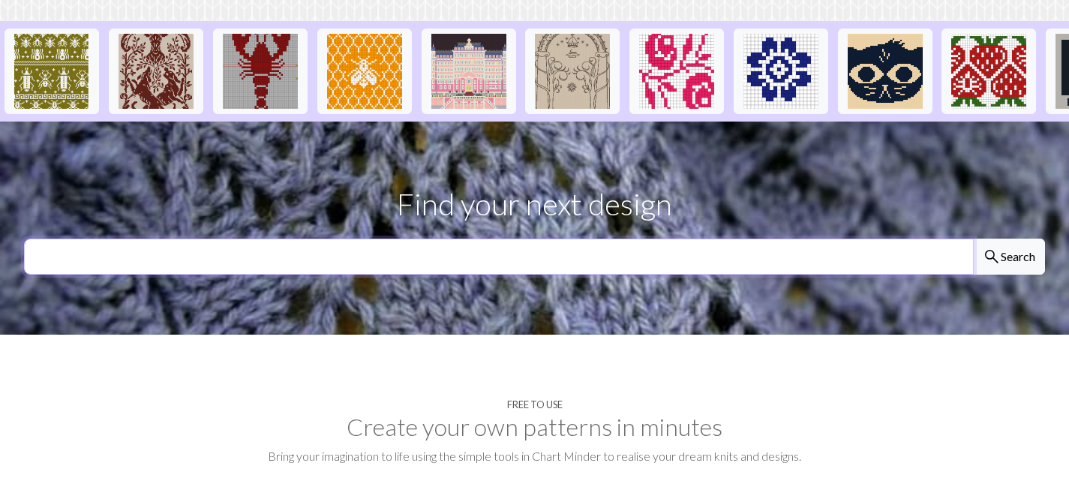
click at [431, 239] on input "text" at bounding box center [499, 257] width 950 height 36
type input "heart"
click at [973, 239] on button "search Search" at bounding box center [1009, 257] width 72 height 36
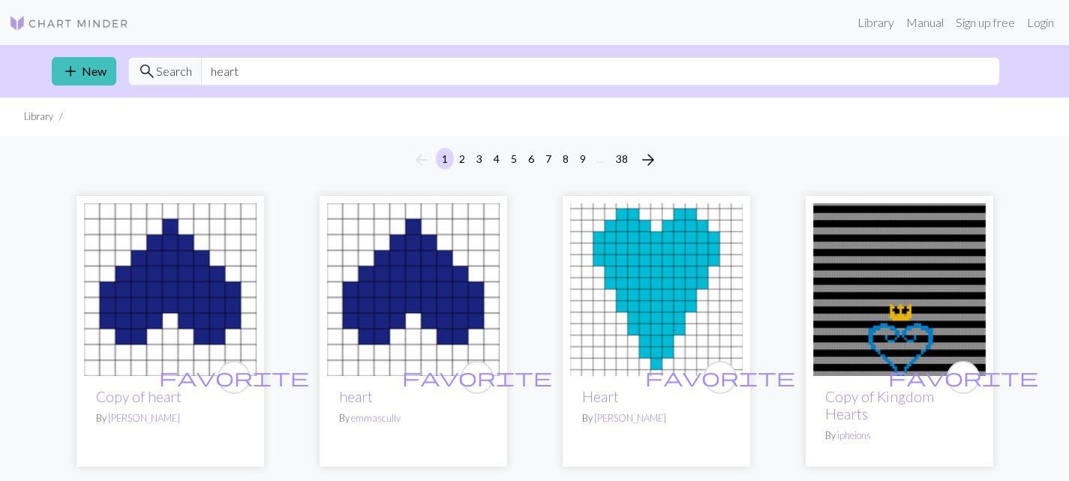
click at [192, 318] on img at bounding box center [170, 289] width 173 height 173
